Goal: Task Accomplishment & Management: Complete application form

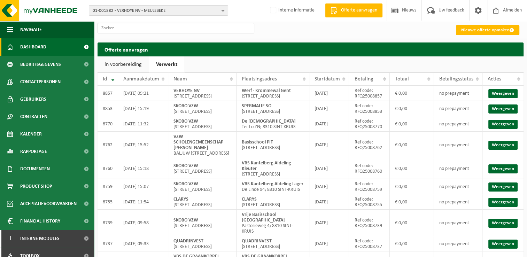
click at [31, 45] on span "Dashboard" at bounding box center [33, 46] width 26 height 17
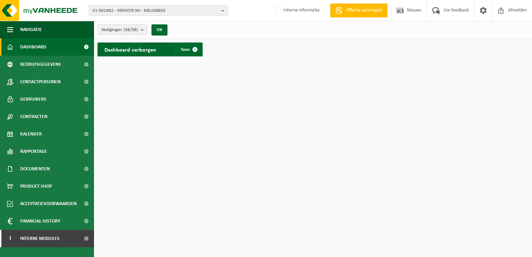
click at [221, 9] on b "button" at bounding box center [224, 11] width 6 height 10
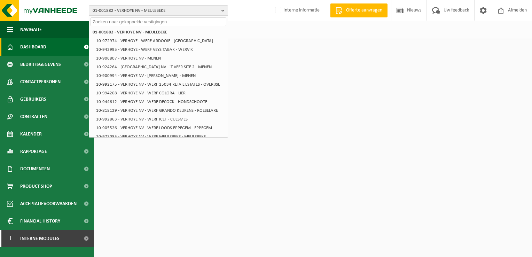
click at [189, 22] on input "text" at bounding box center [159, 21] width 136 height 9
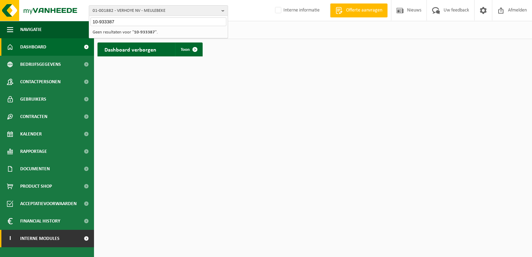
type input "10-933387"
click at [37, 236] on span "Interne modules" at bounding box center [39, 238] width 39 height 17
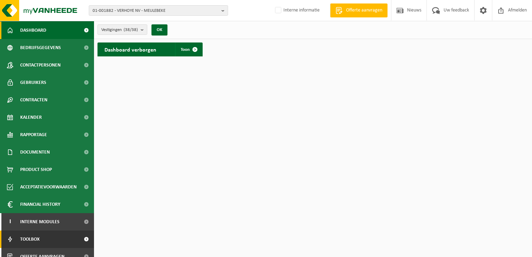
scroll to position [25, 0]
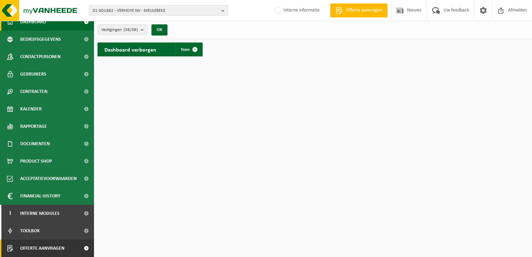
click at [55, 250] on span "Offerte aanvragen" at bounding box center [42, 248] width 44 height 17
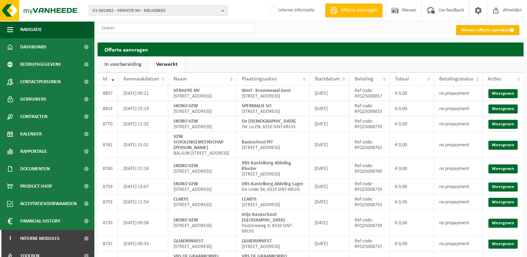
click at [499, 31] on link "Nieuwe offerte opmaken" at bounding box center [487, 30] width 63 height 10
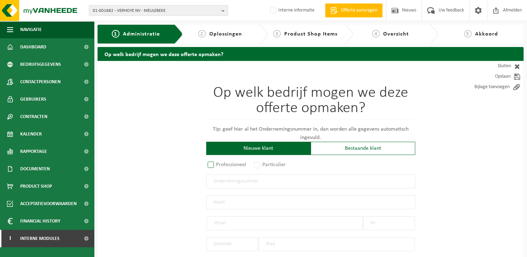
click at [208, 163] on label "Professioneel" at bounding box center [227, 165] width 42 height 10
click at [218, 163] on input "Professioneel" at bounding box center [220, 165] width 5 height 5
radio input "true"
click at [280, 179] on input "text" at bounding box center [310, 181] width 209 height 14
type input "0861.820.353"
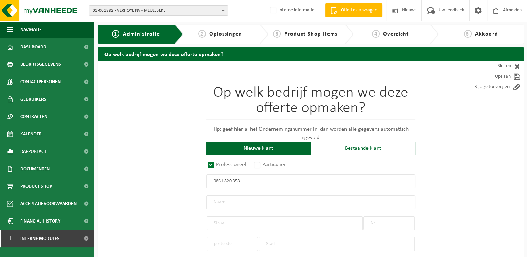
radio input "true"
type input "0861820353"
type input "ELEKTRICITEIT IVES DEBO BV"
type input "VELDSTRAAT"
type input "84"
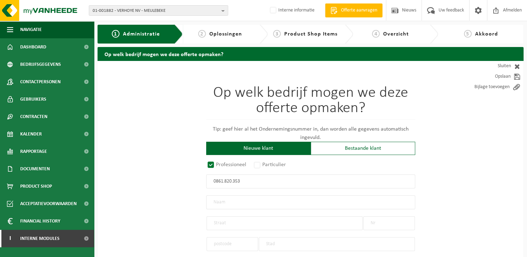
type input "8760"
type input "TIELT"
select select "D"
type input "ELEKTRICITEIT IVES DEBO BV"
type input "VELDSTRAAT"
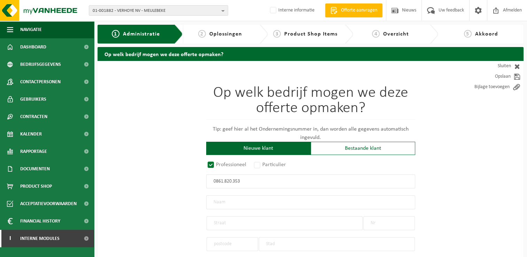
type input "84"
type input "8760"
type input "TIELT"
type input "2135348892"
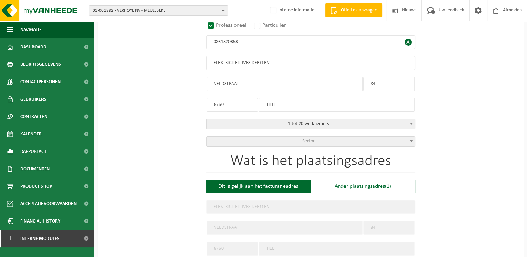
type input "0861820353"
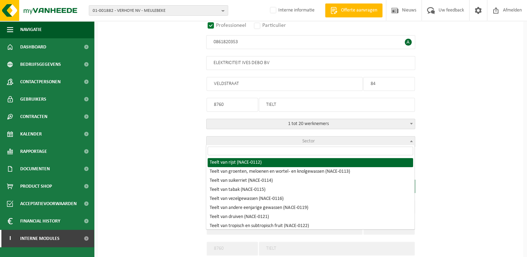
click at [409, 138] on span at bounding box center [411, 141] width 7 height 9
click at [373, 151] on input "search" at bounding box center [310, 151] width 205 height 9
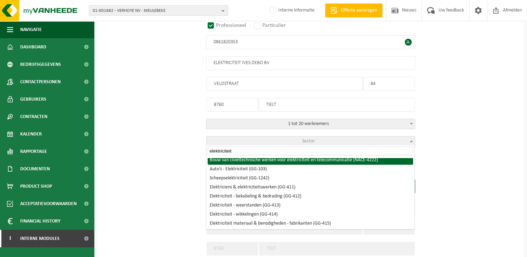
scroll to position [70, 0]
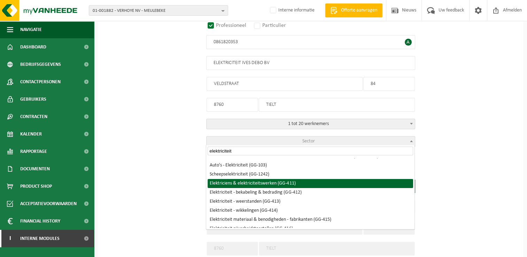
type input "elektriciteit"
select select "411"
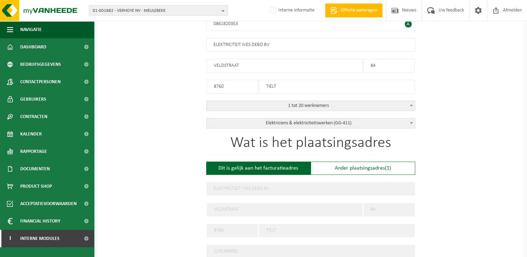
scroll to position [174, 0]
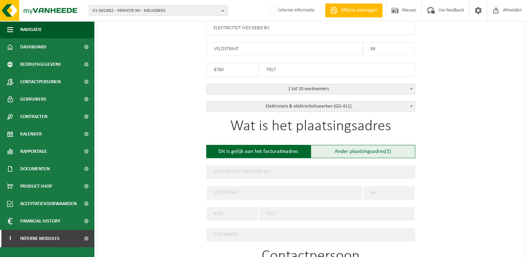
click at [353, 151] on div "Ander plaatsingsadres (1)" at bounding box center [363, 151] width 104 height 13
type input "Werf -"
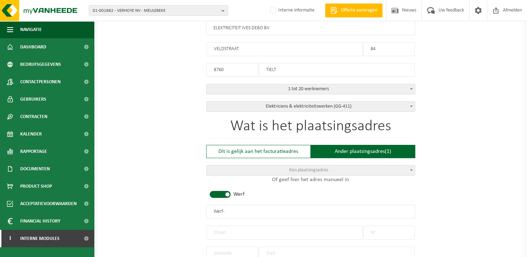
click at [323, 168] on span "Kies plaatsingsadres" at bounding box center [308, 170] width 39 height 5
click at [224, 192] on span at bounding box center [220, 194] width 21 height 7
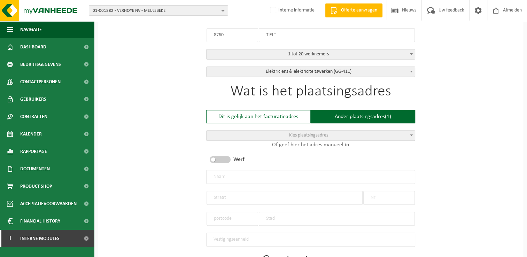
click at [305, 174] on input "text" at bounding box center [310, 177] width 209 height 14
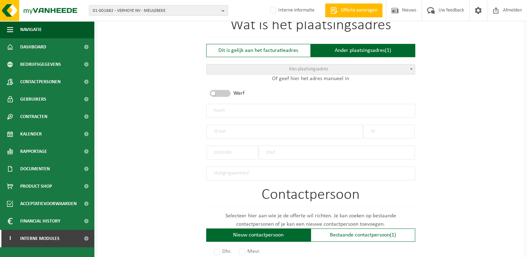
scroll to position [279, 0]
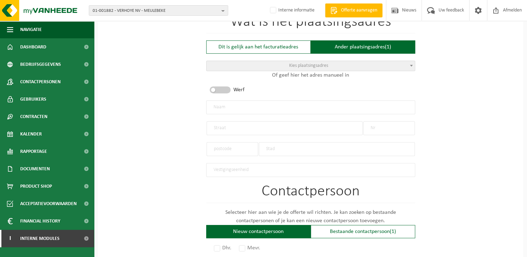
click at [273, 108] on input "text" at bounding box center [310, 107] width 209 height 14
type input "Ives Debo"
click at [337, 128] on input "text" at bounding box center [285, 128] width 156 height 14
type input "Spoorweglaan"
click at [402, 127] on input "text" at bounding box center [389, 128] width 52 height 14
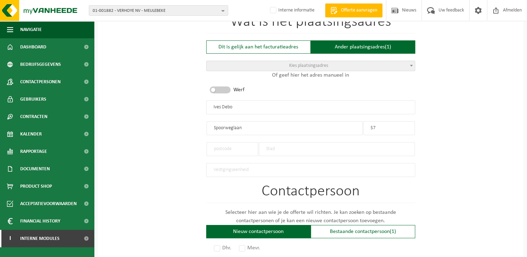
type input "57"
click at [231, 146] on input "text" at bounding box center [233, 149] width 52 height 14
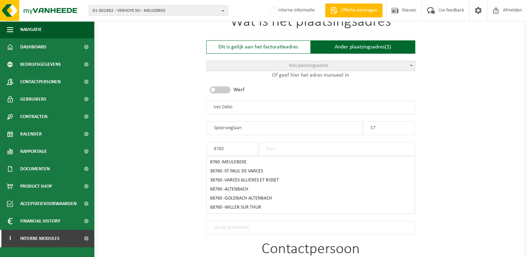
type input "8760"
click at [314, 147] on input "text" at bounding box center [337, 149] width 156 height 14
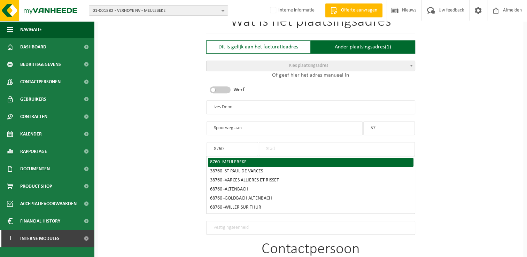
click at [246, 160] on span "MEULEBEKE" at bounding box center [234, 162] width 24 height 5
type input "MEULEBEKE"
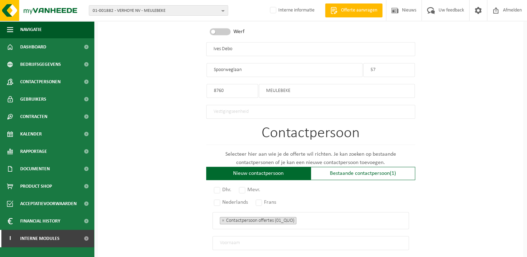
scroll to position [348, 0]
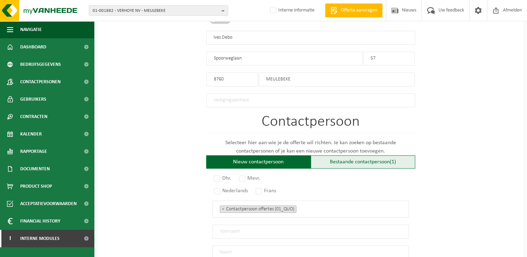
click at [368, 160] on div "Bestaande contactpersoon (1)" at bounding box center [363, 161] width 104 height 13
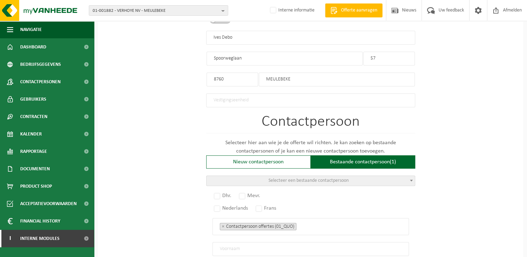
click at [363, 176] on span "Selecteer een bestaande contactpersoon" at bounding box center [311, 181] width 208 height 10
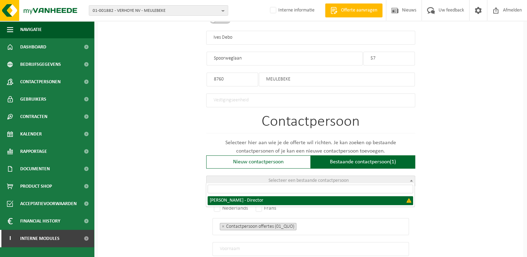
click at [363, 176] on span "Selecteer een bestaande contactpersoon" at bounding box center [311, 181] width 208 height 10
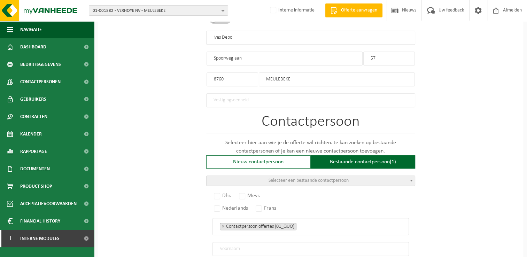
click at [363, 176] on span "Selecteer een bestaande contactpersoon" at bounding box center [311, 181] width 208 height 10
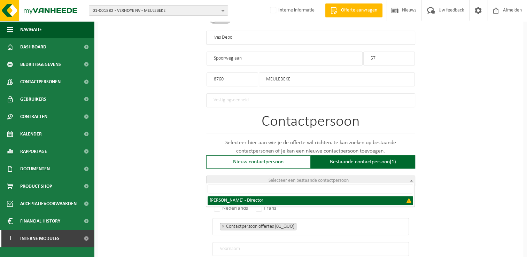
click at [363, 176] on span "Selecteer een bestaande contactpersoon" at bounding box center [311, 181] width 208 height 10
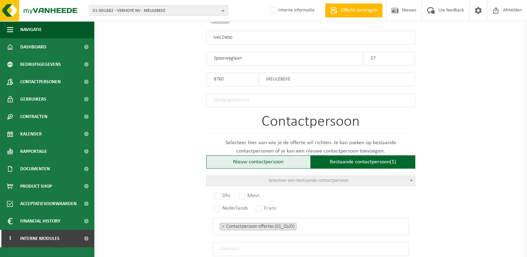
click at [267, 162] on div "Nieuw contactpersoon" at bounding box center [258, 161] width 104 height 13
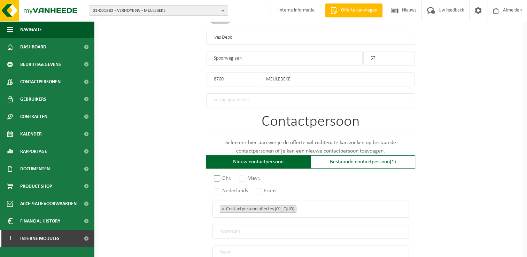
click at [216, 173] on label "Dhr." at bounding box center [222, 178] width 21 height 10
radio input "true"
click at [217, 187] on label "Nederlands" at bounding box center [231, 191] width 38 height 10
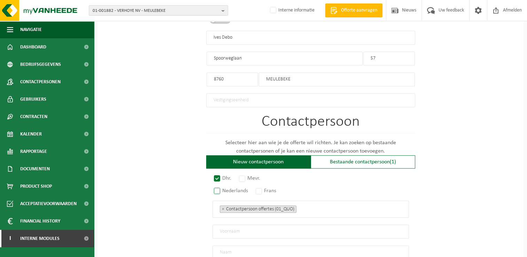
radio input "true"
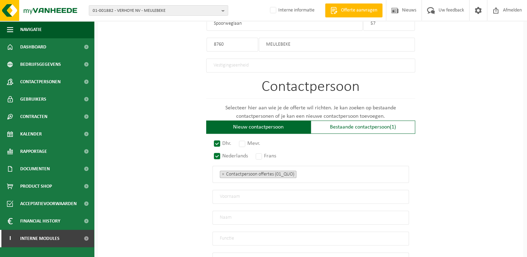
click at [270, 194] on input "text" at bounding box center [310, 197] width 196 height 14
type input "Ives"
click at [259, 212] on input "text" at bounding box center [310, 218] width 196 height 14
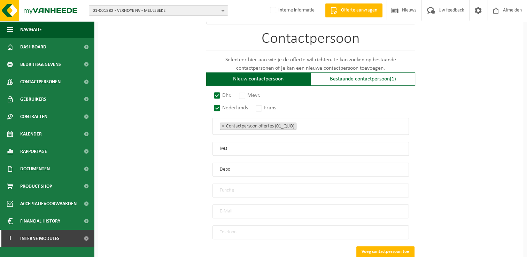
scroll to position [453, 0]
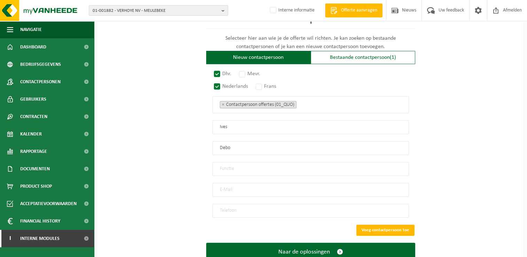
type input "Debo"
click at [269, 165] on input "text" at bounding box center [310, 169] width 196 height 14
type input "Zaakvoerder"
click at [286, 184] on input "email" at bounding box center [310, 190] width 196 height 14
type input "ives@idebo.be"
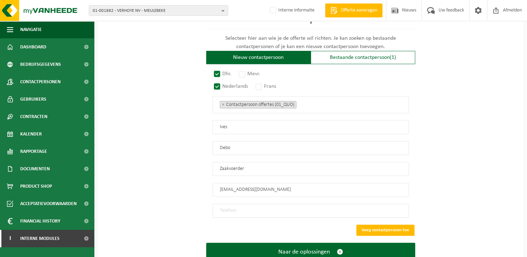
click at [278, 205] on input "tel" at bounding box center [310, 211] width 196 height 14
paste input "0494/49 49 11"
type input "0494/49 49 11"
click at [374, 225] on button "Voeg contactpersoon toe" at bounding box center [385, 230] width 58 height 11
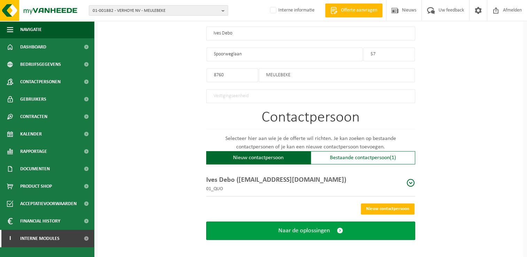
click at [341, 229] on span "submit" at bounding box center [340, 230] width 6 height 7
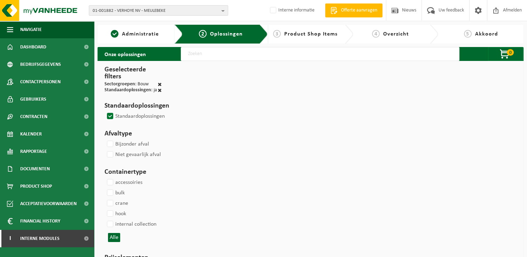
select select
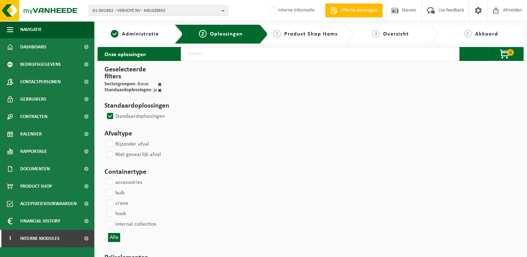
select select
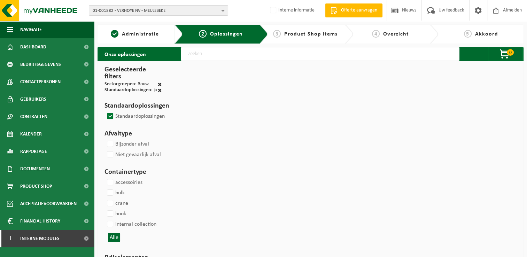
select select
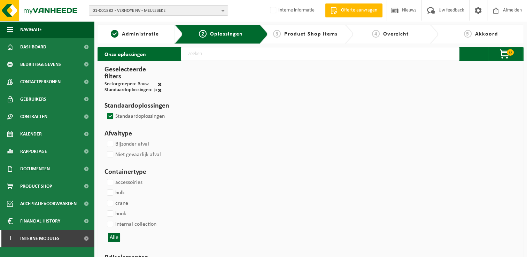
select select
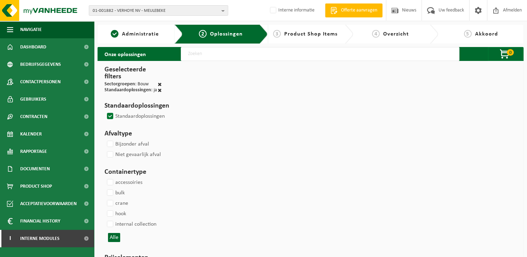
select select
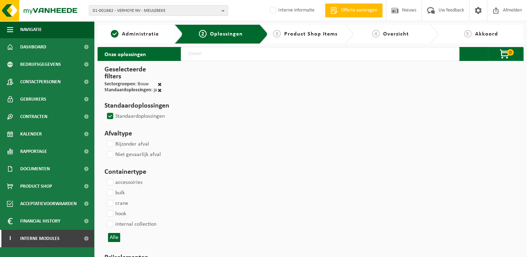
select select
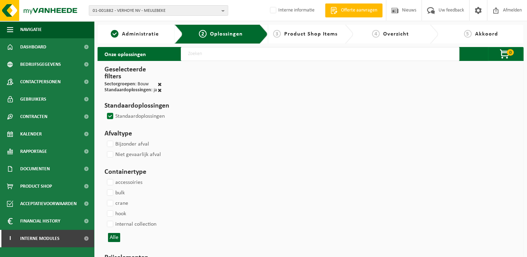
select select
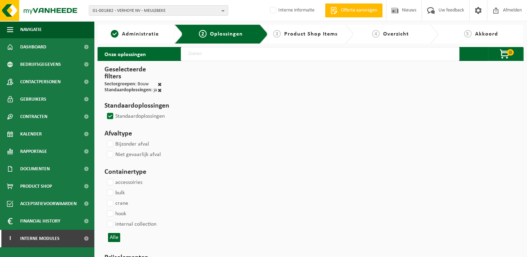
select select
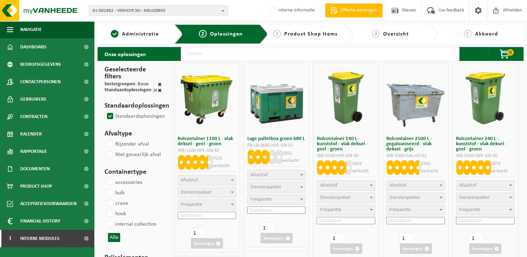
click at [270, 53] on input "text" at bounding box center [320, 54] width 279 height 14
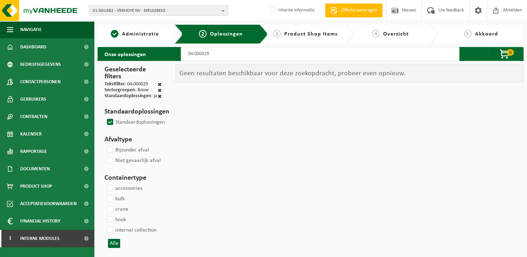
type input "04-000029"
select select
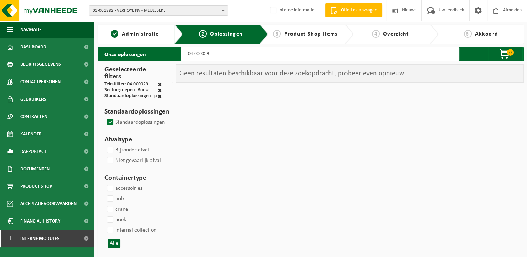
select select
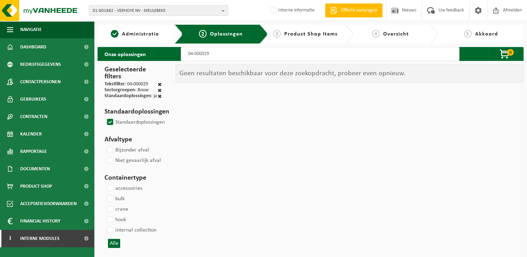
select select
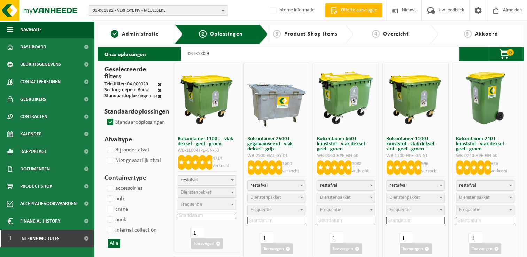
type input "04-000029 1"
select select
type input "04-000029 11"
select select
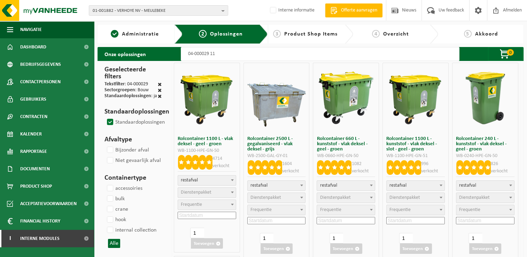
select select
select select "2"
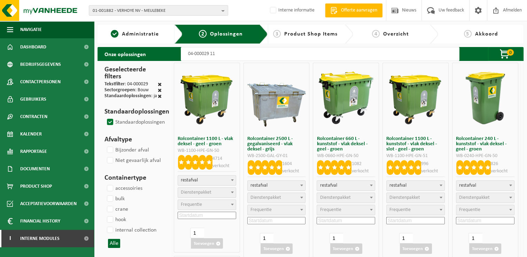
select select
select select "2"
select select
select select "2"
select select
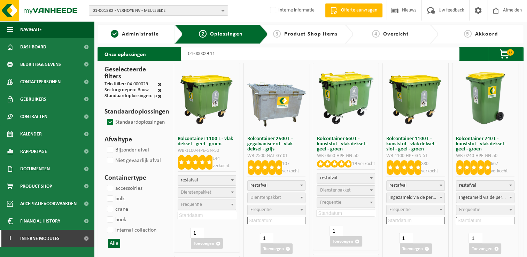
select select
type input "04-000029 110"
select select
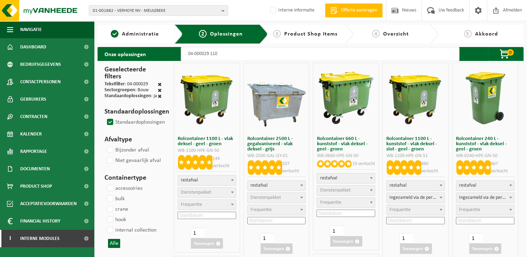
type input "04-000029 1100"
select select "2"
select select
select select "2"
select select
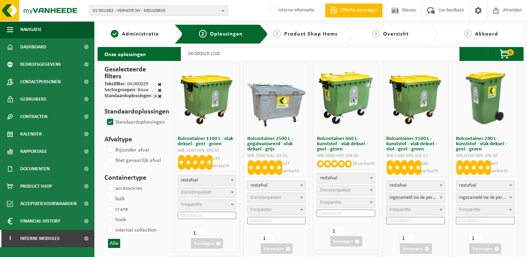
select select "2"
select select
select select "2"
select select
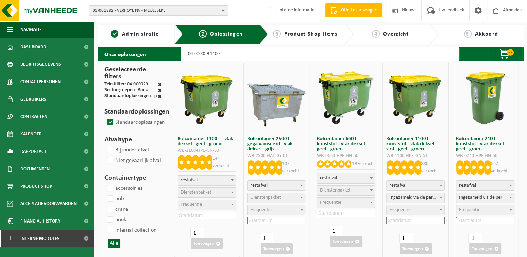
select select
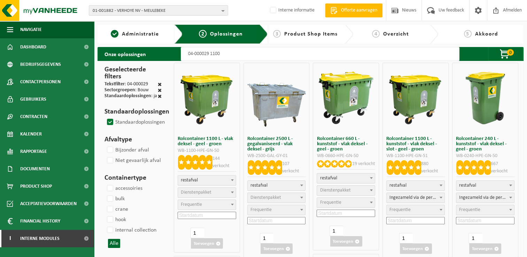
select select
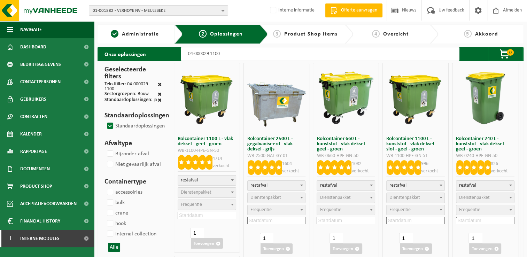
select select
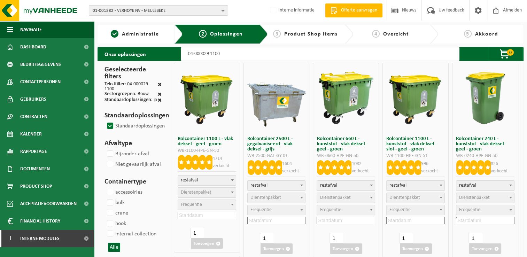
select select
select select "2"
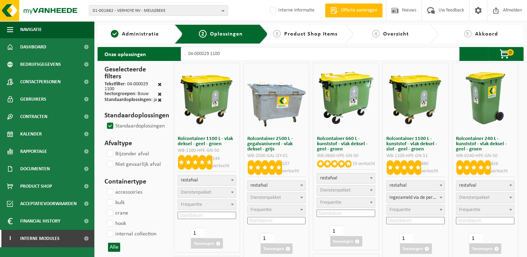
select select
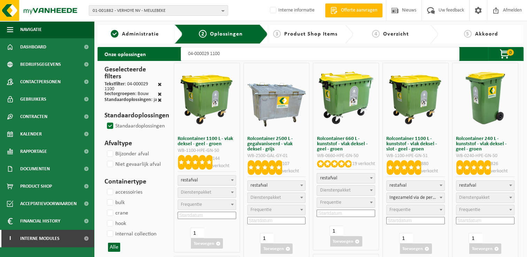
select select "2"
select select
select select "2"
select select
select select "2"
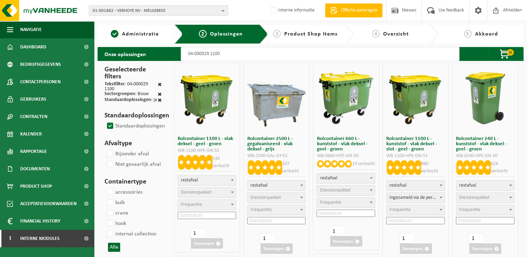
select select
select select "2"
select select
select select "2"
select select
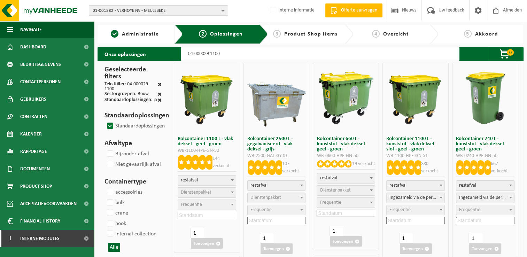
select select
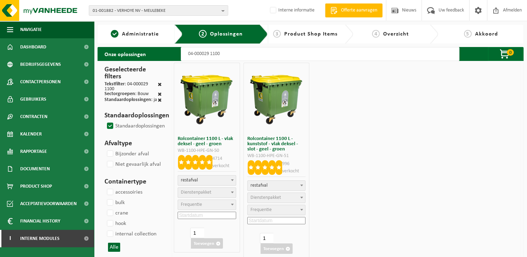
select select
select select "2"
select select
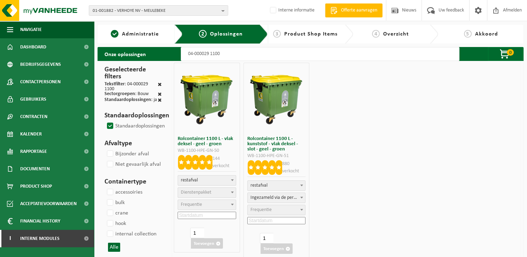
type input "04-000029 1100"
select select
select select "2"
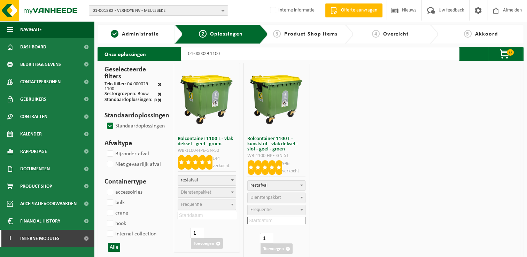
select select
type input "04-000029 1100"
click at [193, 190] on span "Dienstenpakket" at bounding box center [196, 192] width 31 height 5
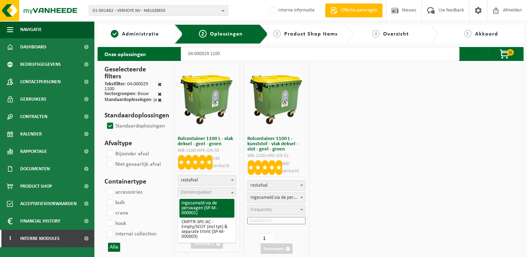
select select "2"
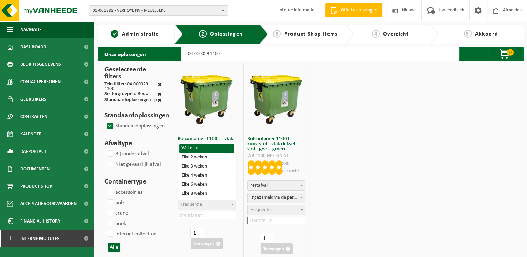
click at [202, 204] on span "Frequentie" at bounding box center [191, 204] width 21 height 5
select select "15"
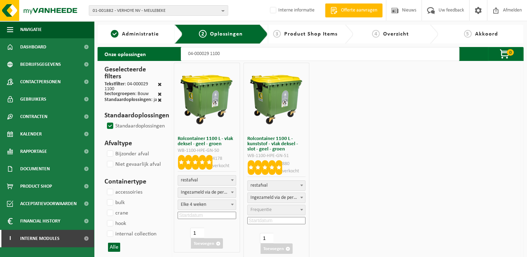
click at [214, 216] on input at bounding box center [207, 215] width 59 height 7
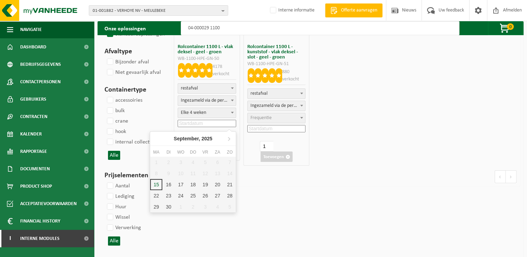
scroll to position [139, 0]
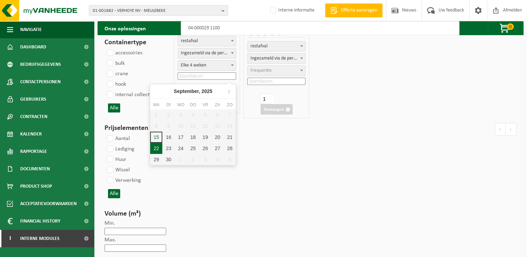
click at [154, 147] on div "22" at bounding box center [156, 148] width 12 height 11
type input "2025-09-22"
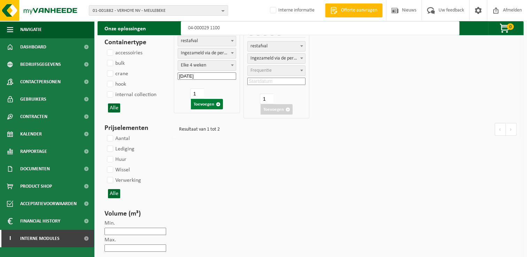
click at [206, 106] on button "Toevoegen" at bounding box center [207, 104] width 32 height 10
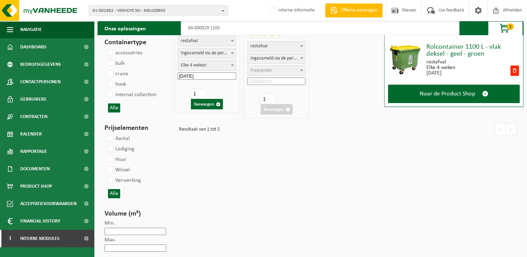
click at [507, 26] on span "1" at bounding box center [510, 26] width 7 height 7
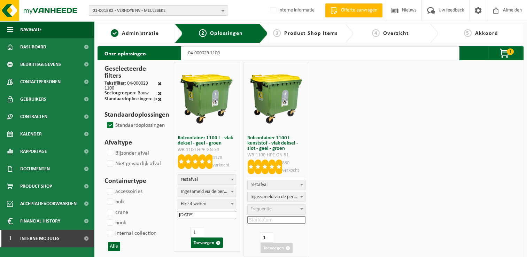
scroll to position [0, 0]
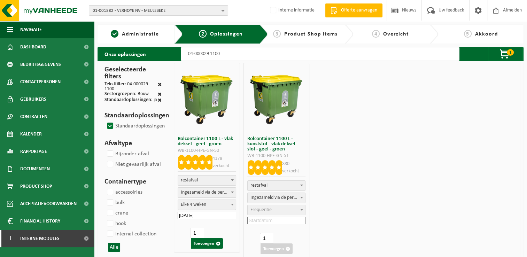
click at [205, 55] on input "04-000029 1100" at bounding box center [320, 54] width 279 height 14
type input "04-000026 1100"
select select
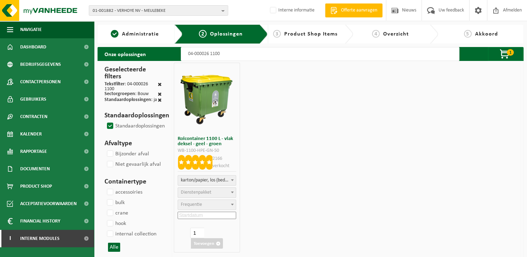
select select "2"
select select
click at [242, 55] on input "04-000026 1100" at bounding box center [320, 54] width 279 height 14
type input "04-000026 1100"
click at [199, 208] on span "Frequentie" at bounding box center [207, 205] width 58 height 10
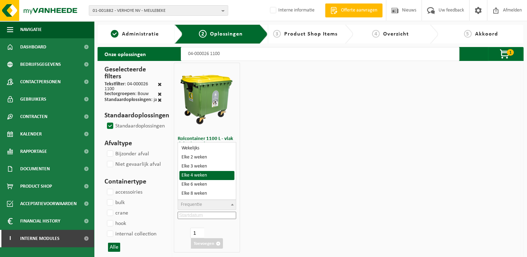
select select "15"
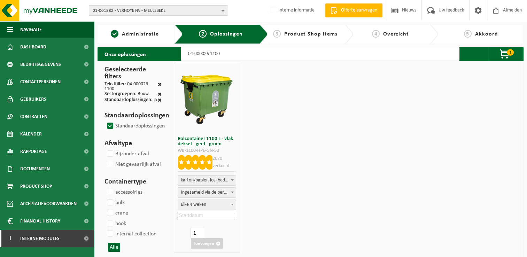
click at [216, 215] on input at bounding box center [207, 215] width 59 height 7
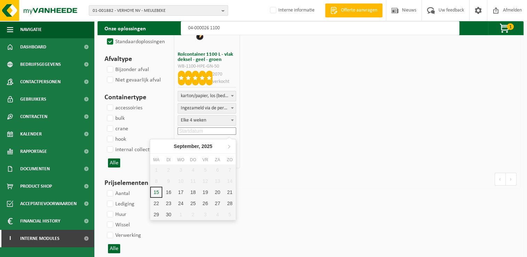
scroll to position [104, 0]
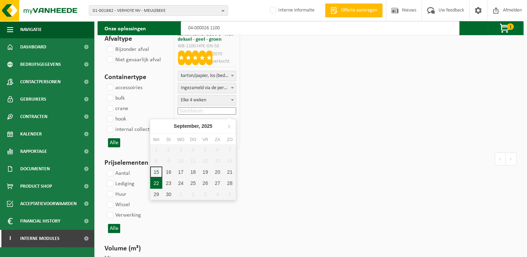
click at [156, 183] on div "22" at bounding box center [156, 183] width 12 height 11
type input "2025-09-22"
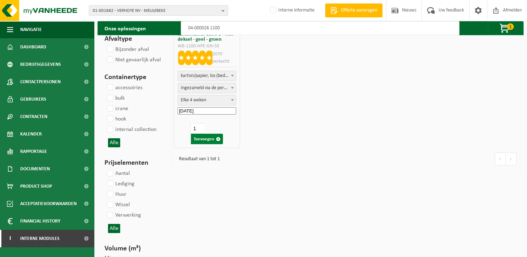
click at [211, 139] on button "Toevoegen" at bounding box center [207, 139] width 32 height 10
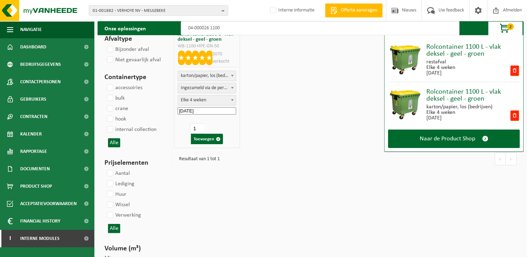
click at [239, 27] on input "04-000026 1100" at bounding box center [320, 28] width 279 height 14
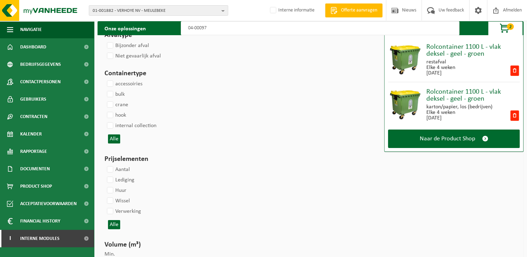
type input "04-000978"
select select
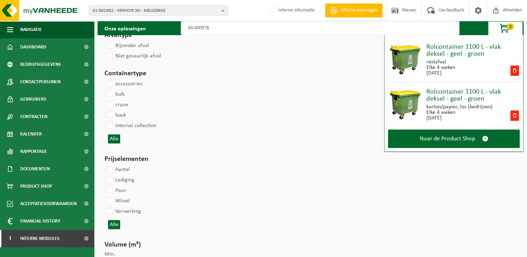
select select
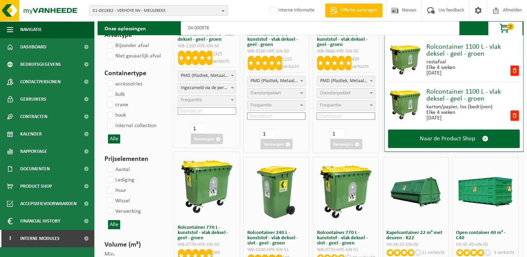
type input "04-000978"
select select
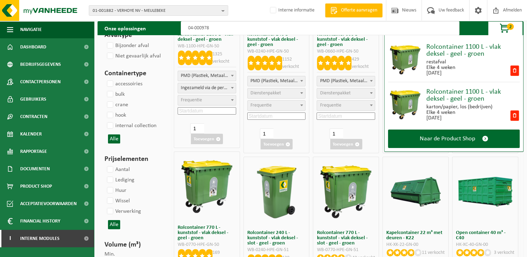
select select "2"
select select
select select "2"
select select
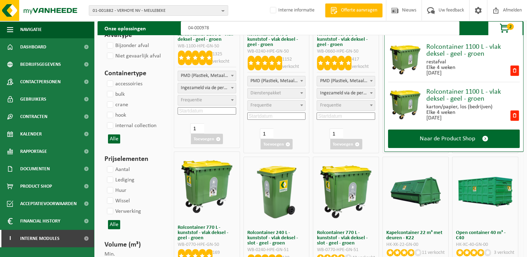
select select
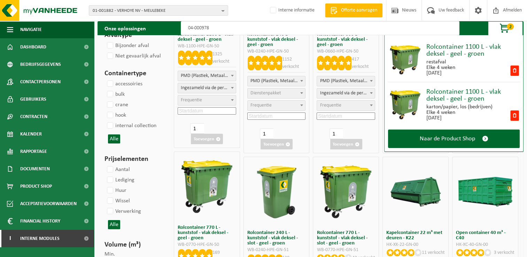
select select "2"
select select
select select "2"
select select
select select "2"
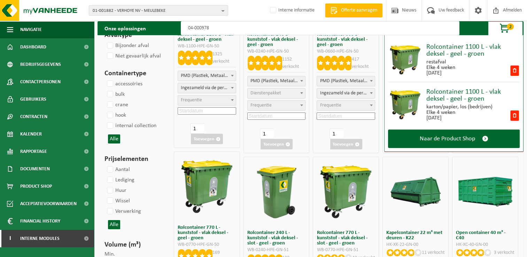
select select
select select "2"
select select
select select "2"
select select
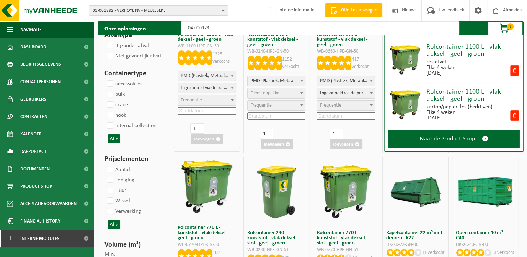
select select "7"
select select
select select "7"
select select
select select "7"
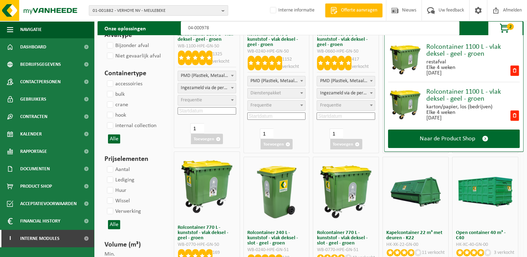
select select
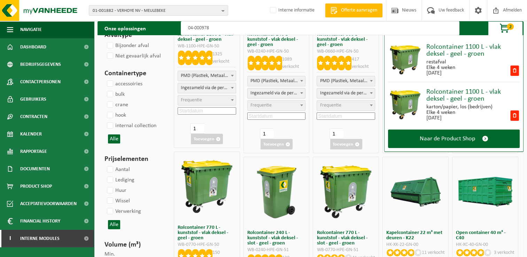
select select
select select "7"
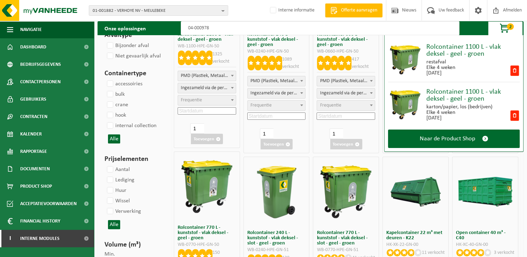
select select
select select "7"
select select
type input "04-000978 2"
select select
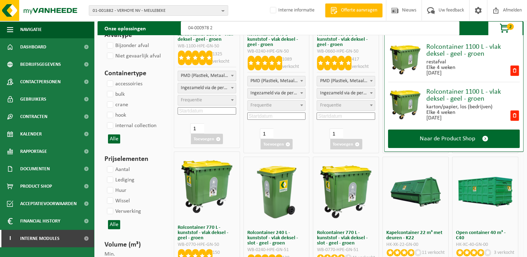
select select "25"
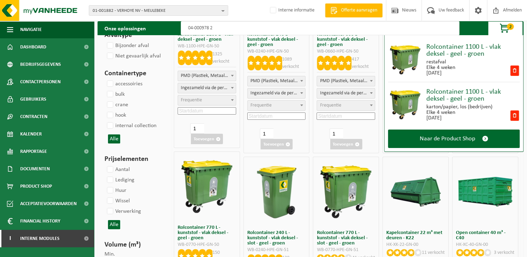
type input "04-000978 24"
select select
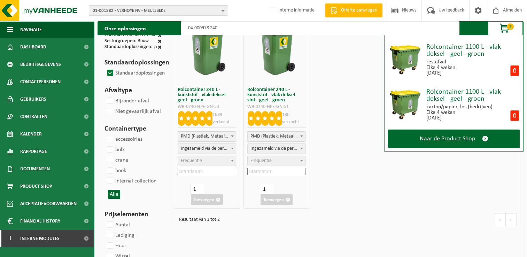
scroll to position [35, 0]
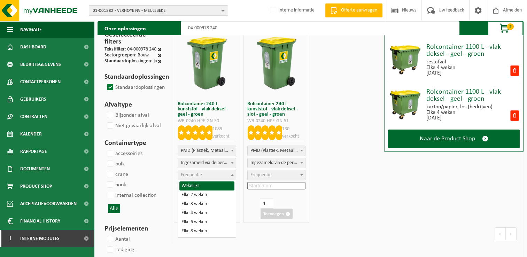
click at [196, 179] on span "Frequentie" at bounding box center [207, 175] width 58 height 10
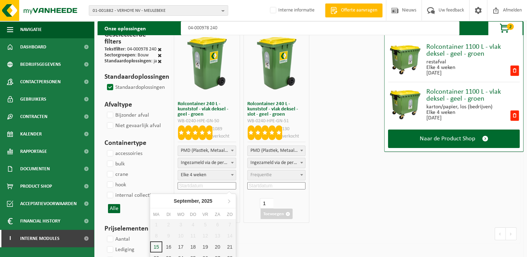
click at [218, 185] on input at bounding box center [207, 185] width 59 height 7
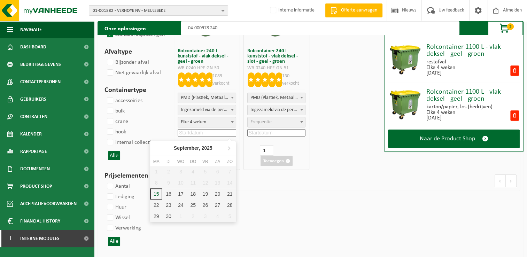
scroll to position [104, 0]
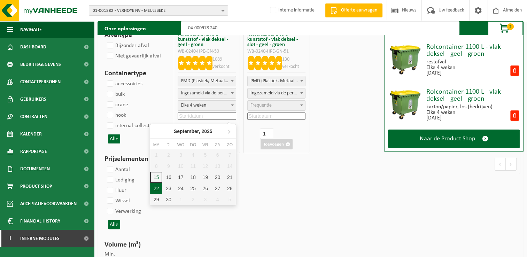
click at [156, 186] on div "22" at bounding box center [156, 188] width 12 height 11
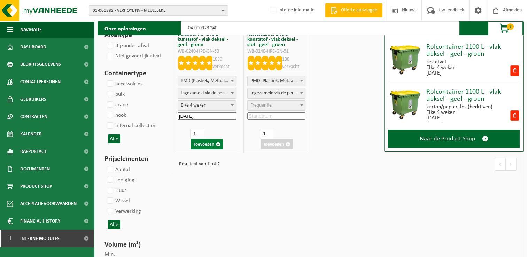
click at [210, 142] on button "Toevoegen" at bounding box center [207, 144] width 32 height 10
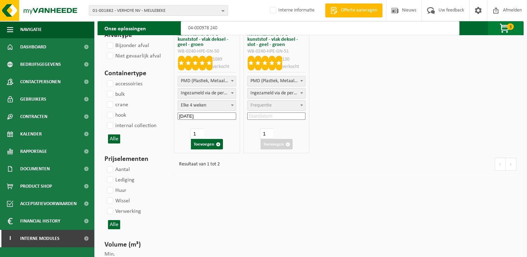
click at [511, 26] on span "3" at bounding box center [510, 26] width 7 height 7
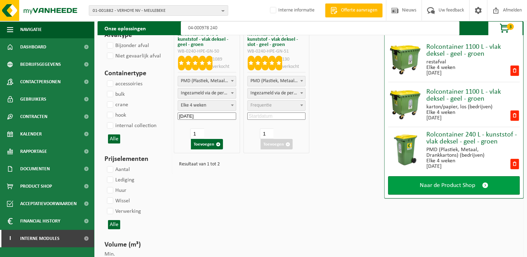
click at [458, 190] on link "Naar de Product Shop" at bounding box center [454, 185] width 132 height 18
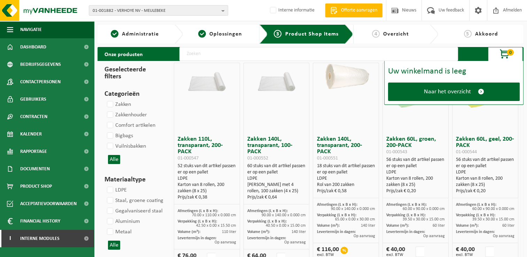
click at [318, 56] on input "text" at bounding box center [318, 54] width 279 height 14
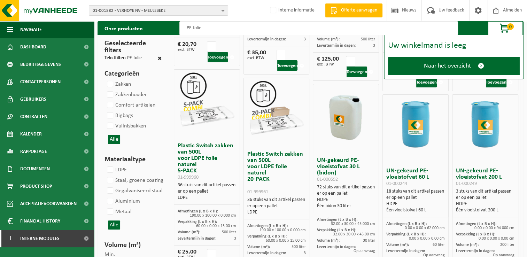
scroll to position [209, 0]
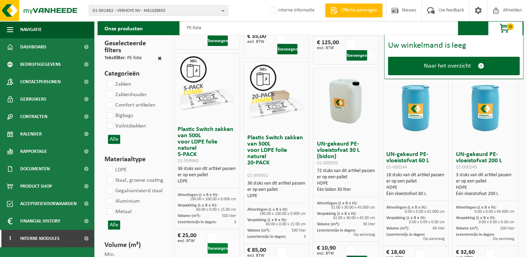
click at [219, 250] on button "Toevoegen" at bounding box center [218, 248] width 21 height 10
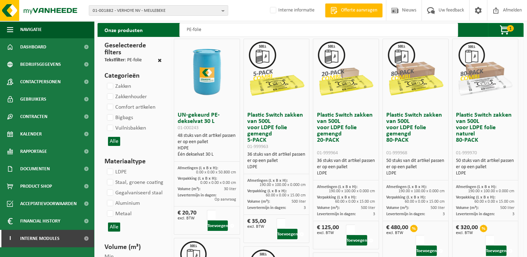
scroll to position [35, 0]
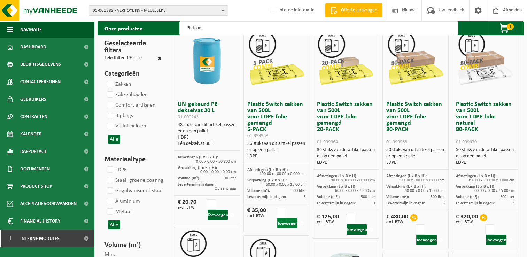
click at [291, 224] on button "Toevoegen" at bounding box center [287, 223] width 21 height 10
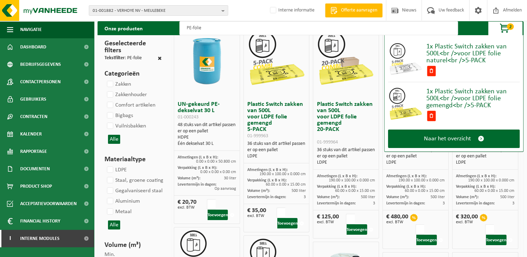
click at [246, 30] on input "PE-folie" at bounding box center [318, 28] width 279 height 14
type input "P"
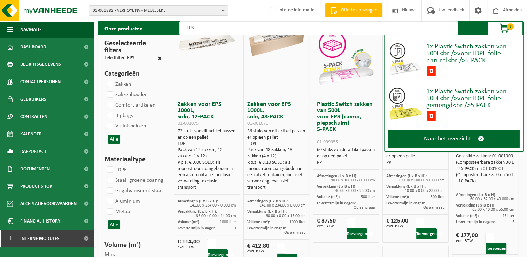
scroll to position [0, 0]
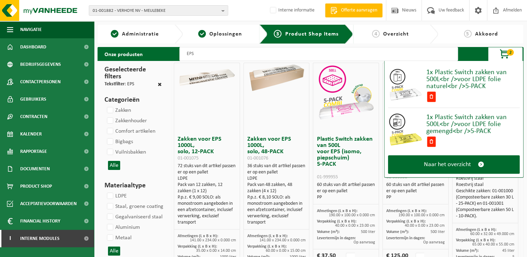
click at [514, 54] on span "button" at bounding box center [505, 54] width 35 height 14
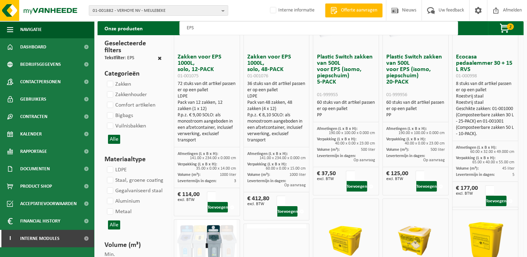
scroll to position [104, 0]
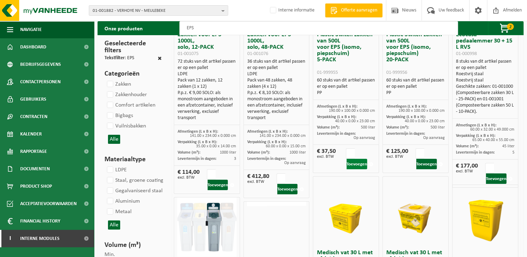
click at [365, 163] on button "Toevoegen" at bounding box center [357, 164] width 21 height 10
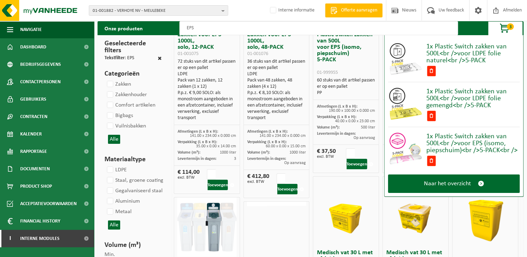
click at [247, 29] on input "EPS" at bounding box center [318, 28] width 279 height 14
type input "E"
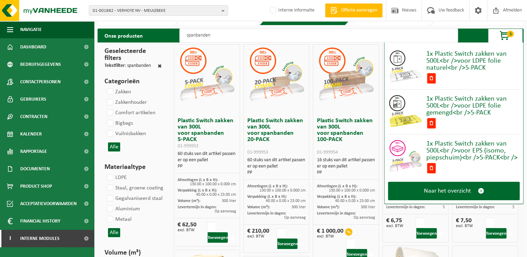
scroll to position [35, 0]
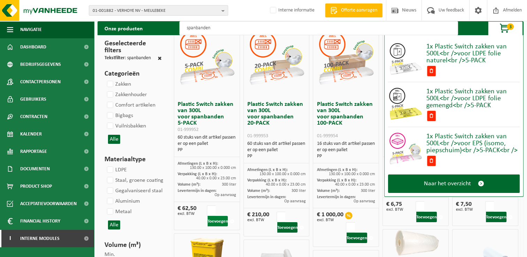
click at [215, 224] on button "Toevoegen" at bounding box center [218, 221] width 21 height 10
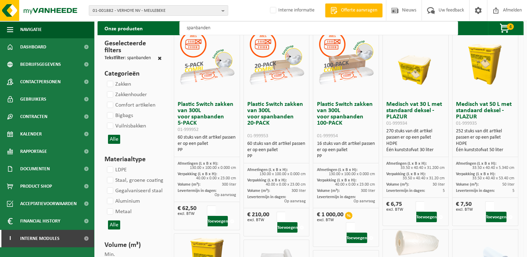
click at [215, 27] on input "spanbanden" at bounding box center [318, 28] width 279 height 14
type input "s"
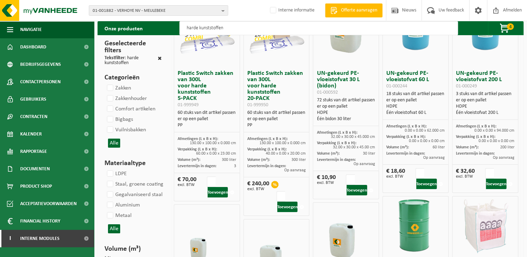
scroll to position [70, 0]
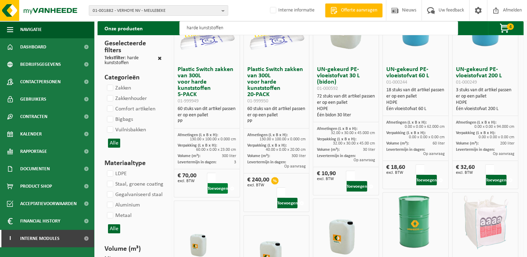
click at [218, 186] on button "Toevoegen" at bounding box center [218, 188] width 21 height 10
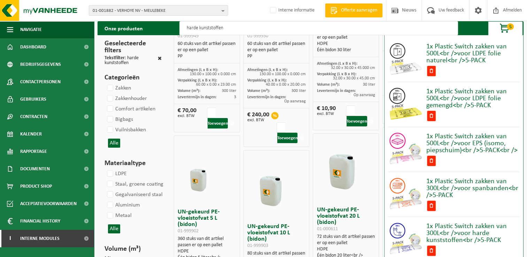
scroll to position [139, 0]
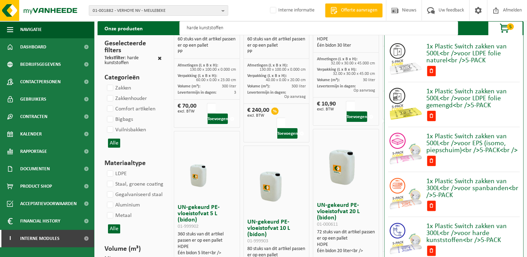
drag, startPoint x: 229, startPoint y: 29, endPoint x: 156, endPoint y: 34, distance: 73.3
click at [155, 34] on div "Onze producten harde kunststoffen 5 1x Plastic Switch zakken van 500L<br />voor…" at bounding box center [311, 28] width 426 height 14
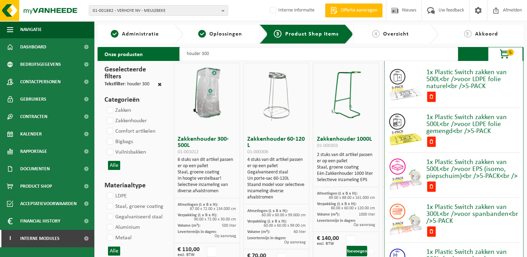
scroll to position [35, 0]
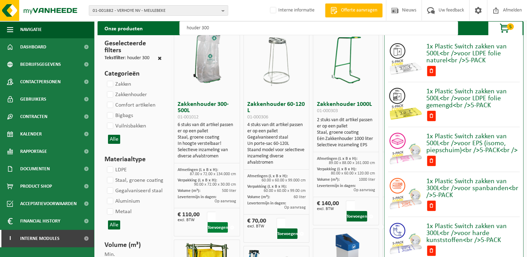
type input "houder 300"
click at [218, 226] on button "Toevoegen" at bounding box center [218, 227] width 21 height 10
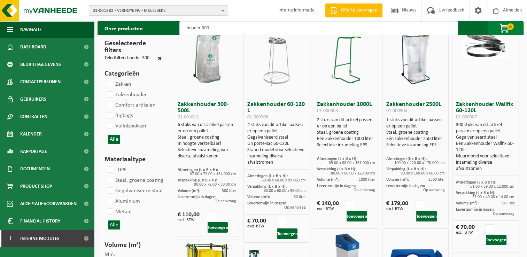
click at [511, 26] on span "6" at bounding box center [510, 26] width 7 height 7
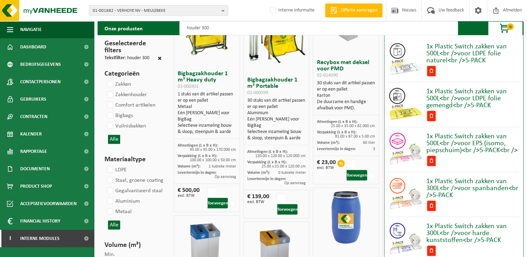
scroll to position [279, 0]
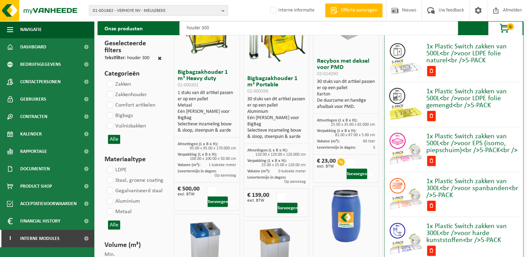
click at [510, 28] on span "6" at bounding box center [510, 26] width 7 height 7
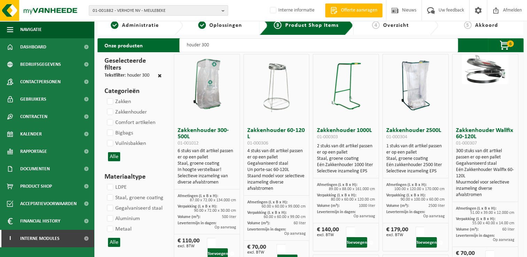
scroll to position [0, 0]
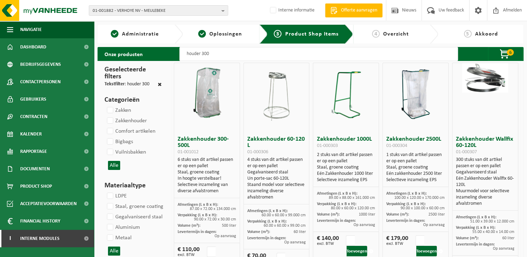
click at [397, 32] on span "Overzicht" at bounding box center [396, 34] width 26 height 6
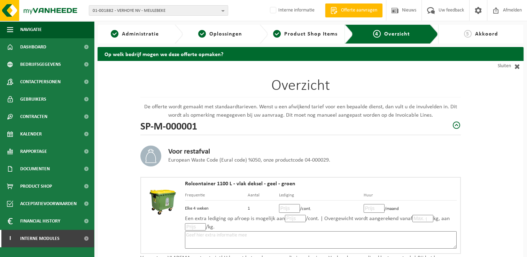
click at [287, 207] on input "number" at bounding box center [289, 208] width 21 height 9
type input "30"
type input "30.25"
click at [370, 205] on input "number" at bounding box center [374, 208] width 21 height 9
type input "7"
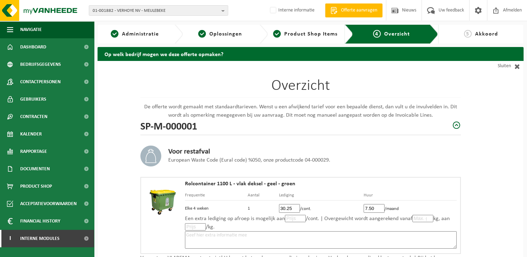
type input "7.50"
click at [291, 218] on input "number" at bounding box center [295, 218] width 21 height 7
click at [414, 222] on input "number" at bounding box center [422, 218] width 21 height 7
type input "121"
click at [423, 234] on textarea at bounding box center [321, 239] width 272 height 17
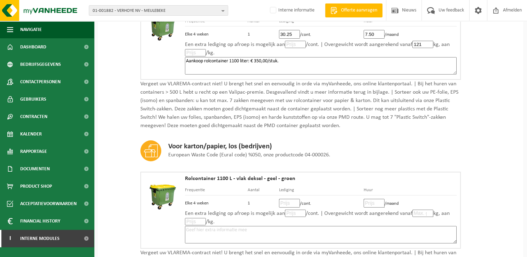
scroll to position [174, 0]
type textarea "Aankoop rolcontainer 1100 liter: € 350,00/stuk."
click at [286, 201] on input "number" at bounding box center [289, 203] width 21 height 9
type input "11"
type input "11.00"
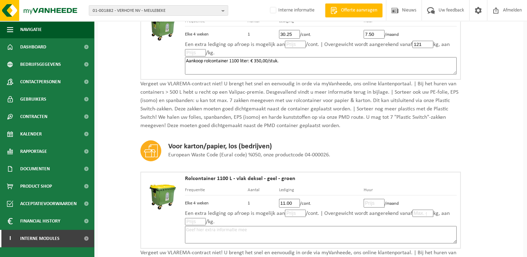
click at [372, 203] on input "number" at bounding box center [374, 203] width 21 height 9
type input "7"
type input "7.50"
click at [352, 231] on textarea at bounding box center [321, 234] width 272 height 17
drag, startPoint x: 289, startPoint y: 63, endPoint x: 180, endPoint y: 61, distance: 109.4
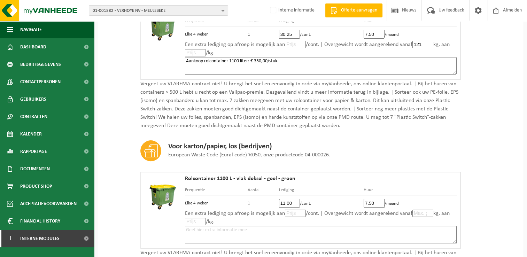
click at [173, 61] on div "Rolcontainer 1100 L - vlak deksel - geel - groen Frequentie Aantal Lediging Huu…" at bounding box center [300, 41] width 320 height 77
click at [256, 228] on textarea at bounding box center [321, 234] width 272 height 17
paste textarea "Aankoop rolcontainer 1100 liter: € 350,00/stuk."
click at [312, 228] on textarea "Aankoop rolcontainer 1100 liter: € 350,00/stuk." at bounding box center [321, 234] width 272 height 17
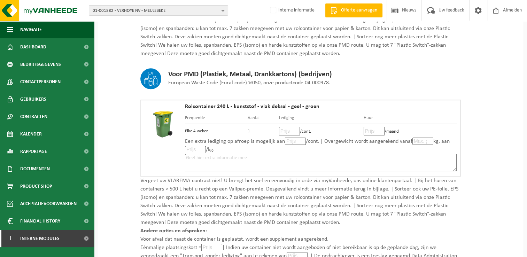
scroll to position [418, 0]
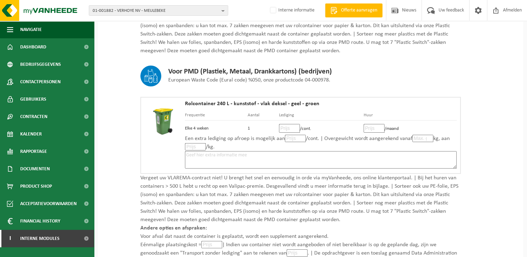
type textarea "Aankoop rolcontainer 1100 liter: € 350,00/stuk."
click at [287, 124] on input "number" at bounding box center [289, 128] width 21 height 9
type input "12"
type input "12.00"
click at [369, 124] on input "number" at bounding box center [374, 128] width 21 height 9
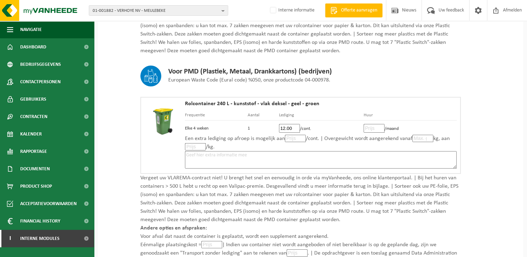
type input "3"
type input "3.00"
click at [418, 152] on textarea at bounding box center [321, 159] width 272 height 17
paste textarea "Aankoop rolcontainer 1100 liter: € 350,00/stuk."
click at [231, 151] on textarea "Aankoop rolcontainer 1100 liter: € 350,00/stuk." at bounding box center [321, 159] width 272 height 17
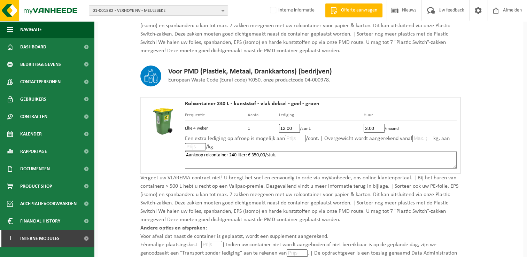
click at [252, 153] on textarea "Aankoop rolcontainer 240 liter: € 350,00/stuk." at bounding box center [321, 159] width 272 height 17
click at [384, 153] on textarea "Aankoop rolcontainer 240 liter: € 66,00/stuk." at bounding box center [321, 159] width 272 height 17
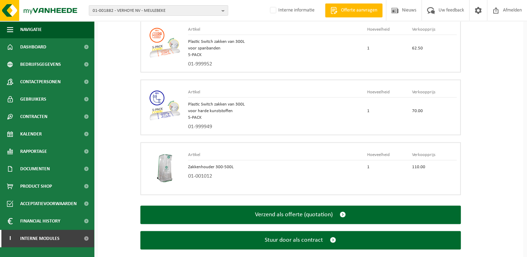
scroll to position [897, 0]
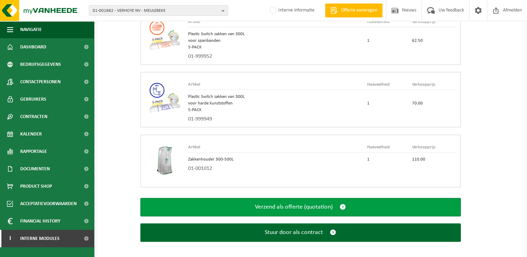
type textarea "Aankoop rolcontainer 240 liter: € 66,00/stuk."
click at [343, 203] on span "submit" at bounding box center [343, 206] width 6 height 7
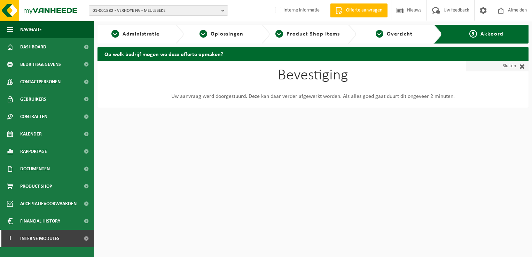
click at [522, 68] on span at bounding box center [520, 66] width 9 height 7
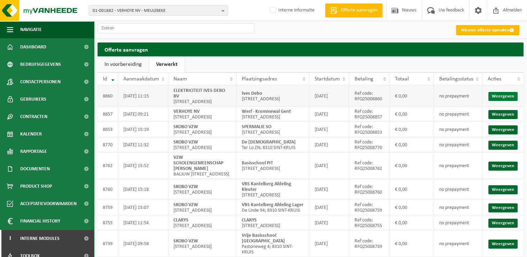
click at [512, 98] on link "Weergeven" at bounding box center [502, 96] width 29 height 9
